Goal: Navigation & Orientation: Find specific page/section

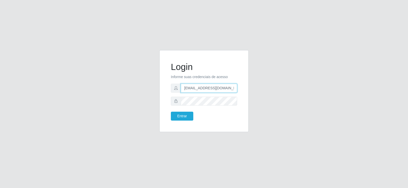
drag, startPoint x: 221, startPoint y: 89, endPoint x: 158, endPoint y: 90, distance: 62.5
click at [158, 90] on div "Login Informe suas credenciais de acesso [EMAIL_ADDRESS][DOMAIN_NAME] Entrar" at bounding box center [204, 94] width 97 height 88
type input "@[DOMAIN_NAME]"
drag, startPoint x: 205, startPoint y: 87, endPoint x: 134, endPoint y: 88, distance: 70.9
click at [134, 88] on div "Login Informe suas credenciais de acesso @[DOMAIN_NAME] Entrar" at bounding box center [204, 94] width 291 height 88
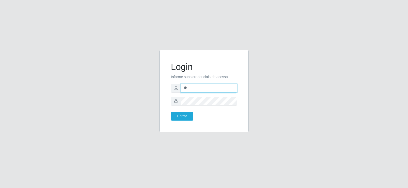
type input "[EMAIL_ADDRESS][DOMAIN_NAME]"
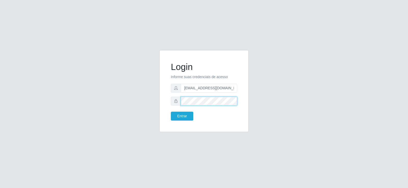
click at [128, 96] on div "Login Informe suas credenciais de acesso [EMAIL_ADDRESS][DOMAIN_NAME] Entrar" at bounding box center [204, 94] width 291 height 88
click at [174, 113] on button "Entrar" at bounding box center [182, 116] width 22 height 9
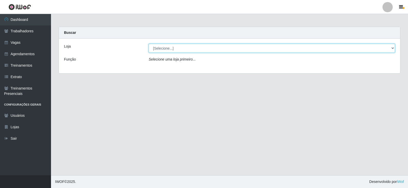
drag, startPoint x: 181, startPoint y: 51, endPoint x: 176, endPoint y: 51, distance: 5.2
click at [180, 51] on select "[Selecione...] Supermercado Tadeu - [GEOGRAPHIC_DATA]" at bounding box center [272, 48] width 246 height 9
select select "195"
click at [149, 44] on select "[Selecione...] Supermercado Tadeu - [GEOGRAPHIC_DATA]" at bounding box center [272, 48] width 246 height 9
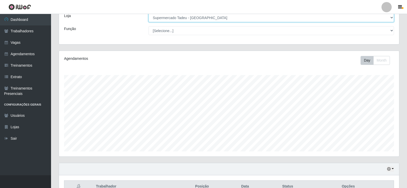
scroll to position [105, 0]
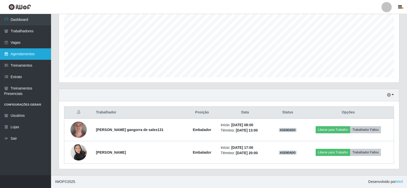
click at [24, 57] on link "Agendamentos" at bounding box center [25, 53] width 51 height 11
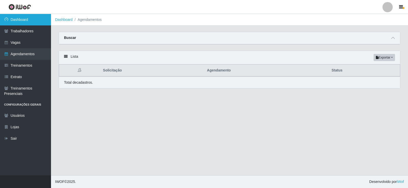
click at [27, 22] on link "Dashboard" at bounding box center [25, 19] width 51 height 11
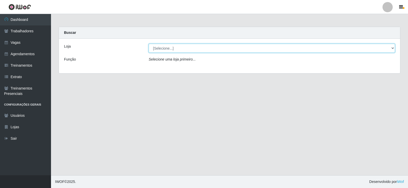
click at [178, 48] on select "[Selecione...] Supermercado Tadeu - [GEOGRAPHIC_DATA]" at bounding box center [272, 48] width 246 height 9
click at [149, 44] on select "[Selecione...] Supermercado Tadeu - [GEOGRAPHIC_DATA]" at bounding box center [272, 48] width 246 height 9
click at [170, 50] on select "[Selecione...] Supermercado Tadeu - [GEOGRAPHIC_DATA]" at bounding box center [272, 48] width 246 height 9
select select "195"
click at [149, 44] on select "[Selecione...] Supermercado Tadeu - [GEOGRAPHIC_DATA]" at bounding box center [272, 48] width 246 height 9
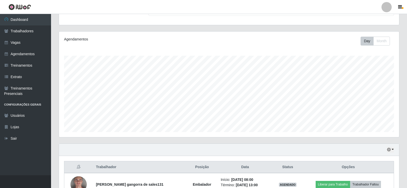
scroll to position [105, 0]
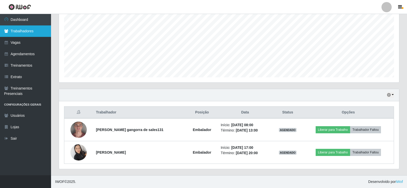
click at [31, 29] on link "Trabalhadores" at bounding box center [25, 31] width 51 height 11
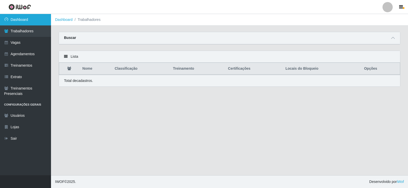
click at [31, 21] on link "Dashboard" at bounding box center [25, 19] width 51 height 11
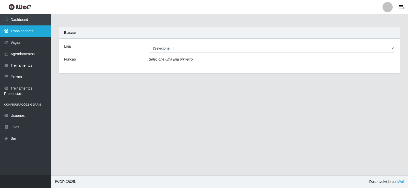
click at [34, 27] on link "Trabalhadores" at bounding box center [25, 31] width 51 height 11
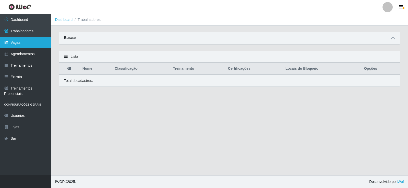
click at [38, 39] on link "Vagas" at bounding box center [25, 42] width 51 height 11
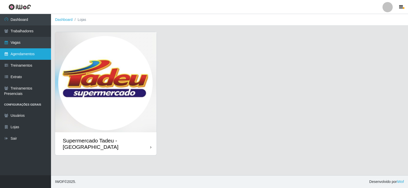
click at [44, 56] on link "Agendamentos" at bounding box center [25, 53] width 51 height 11
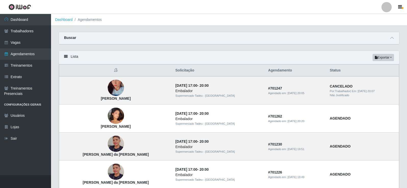
drag, startPoint x: 41, startPoint y: 21, endPoint x: 55, endPoint y: 31, distance: 16.8
click at [41, 20] on link "Dashboard" at bounding box center [25, 19] width 51 height 11
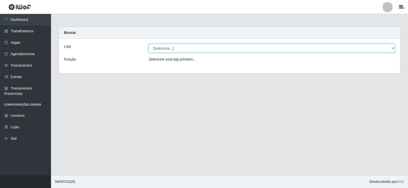
drag, startPoint x: 167, startPoint y: 47, endPoint x: 168, endPoint y: 50, distance: 2.6
click at [167, 47] on select "[Selecione...] Supermercado Tadeu - [GEOGRAPHIC_DATA]" at bounding box center [272, 48] width 246 height 9
select select "195"
click at [149, 44] on select "[Selecione...] Supermercado Tadeu - [GEOGRAPHIC_DATA]" at bounding box center [272, 48] width 246 height 9
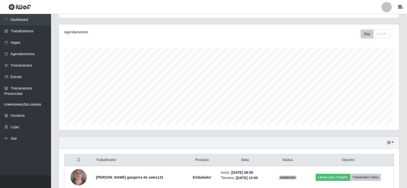
scroll to position [105, 0]
